Goal: Download file/media

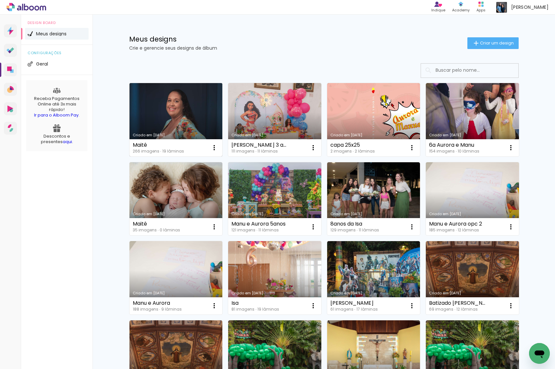
click at [191, 135] on div "Criado em [DATE]" at bounding box center [176, 135] width 87 height 4
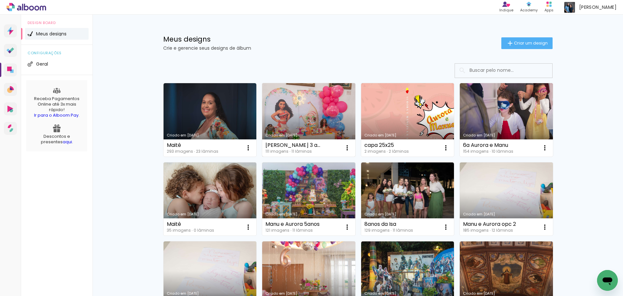
click at [309, 107] on link "Criado em [DATE]" at bounding box center [308, 119] width 93 height 73
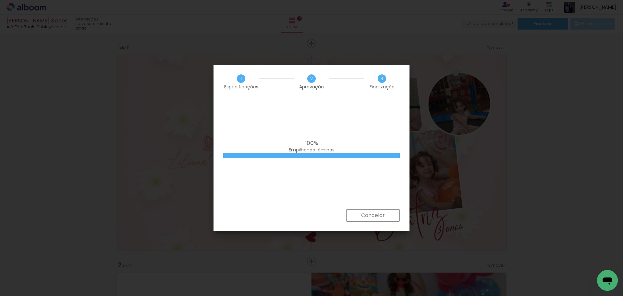
scroll to position [0, 1031]
